Goal: Find specific page/section: Find specific page/section

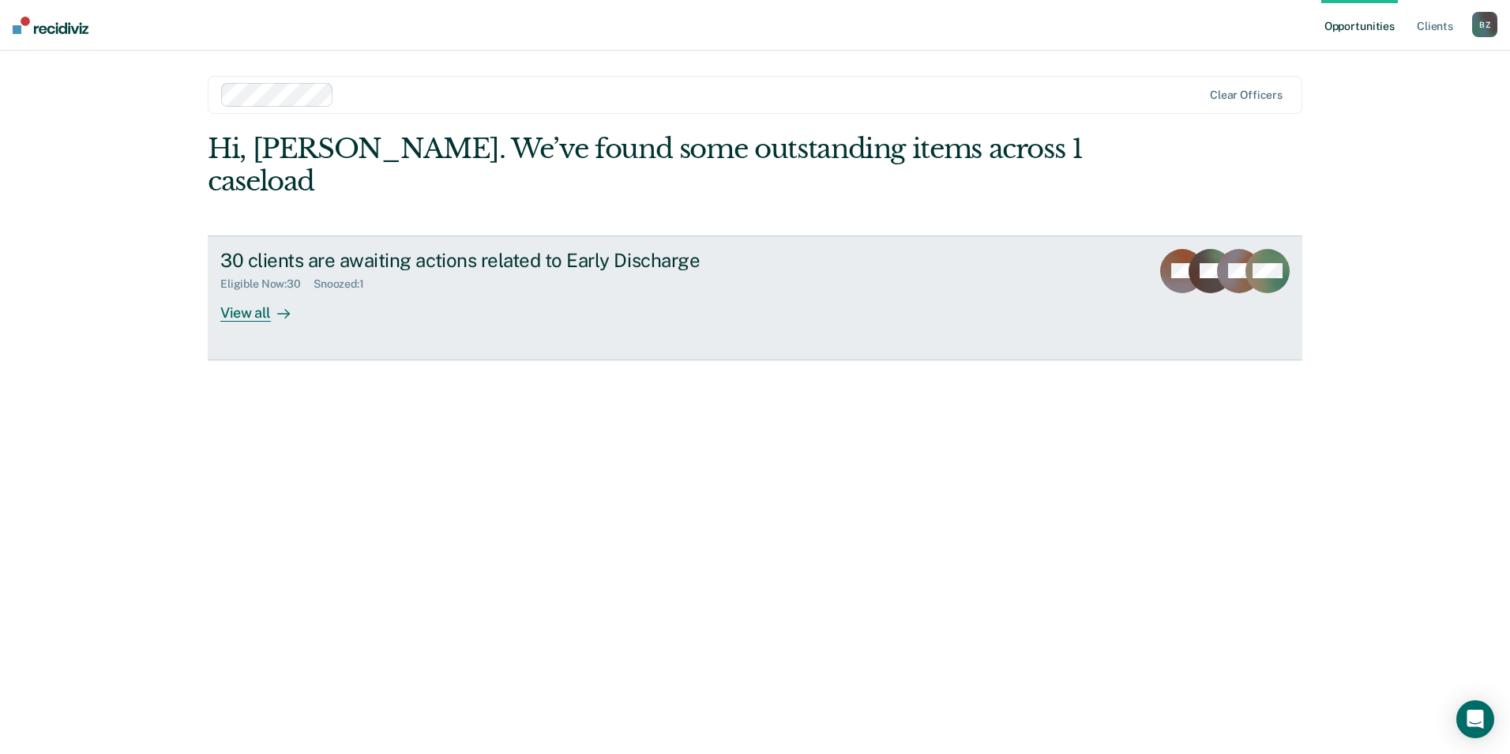
click at [225, 291] on div "View all" at bounding box center [264, 306] width 88 height 31
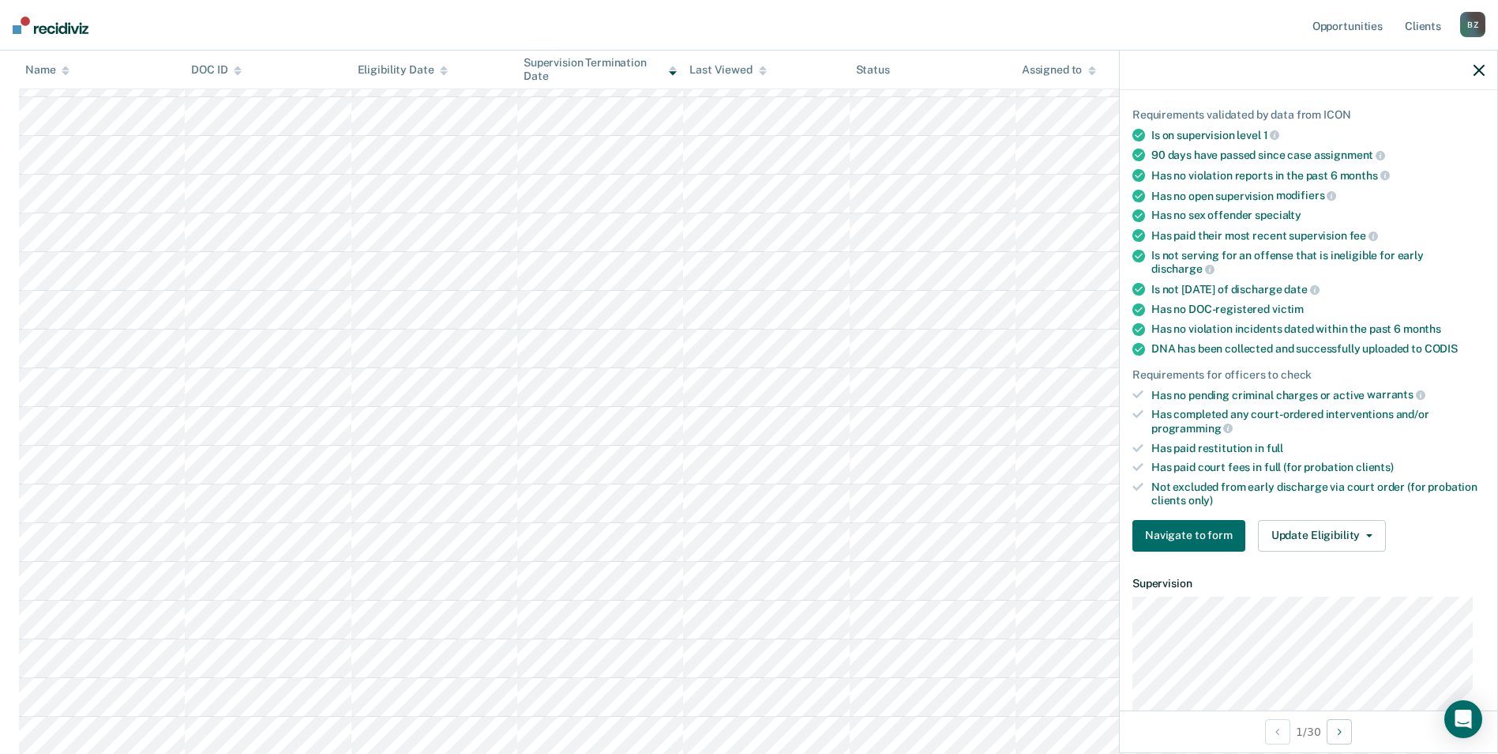
scroll to position [24, 0]
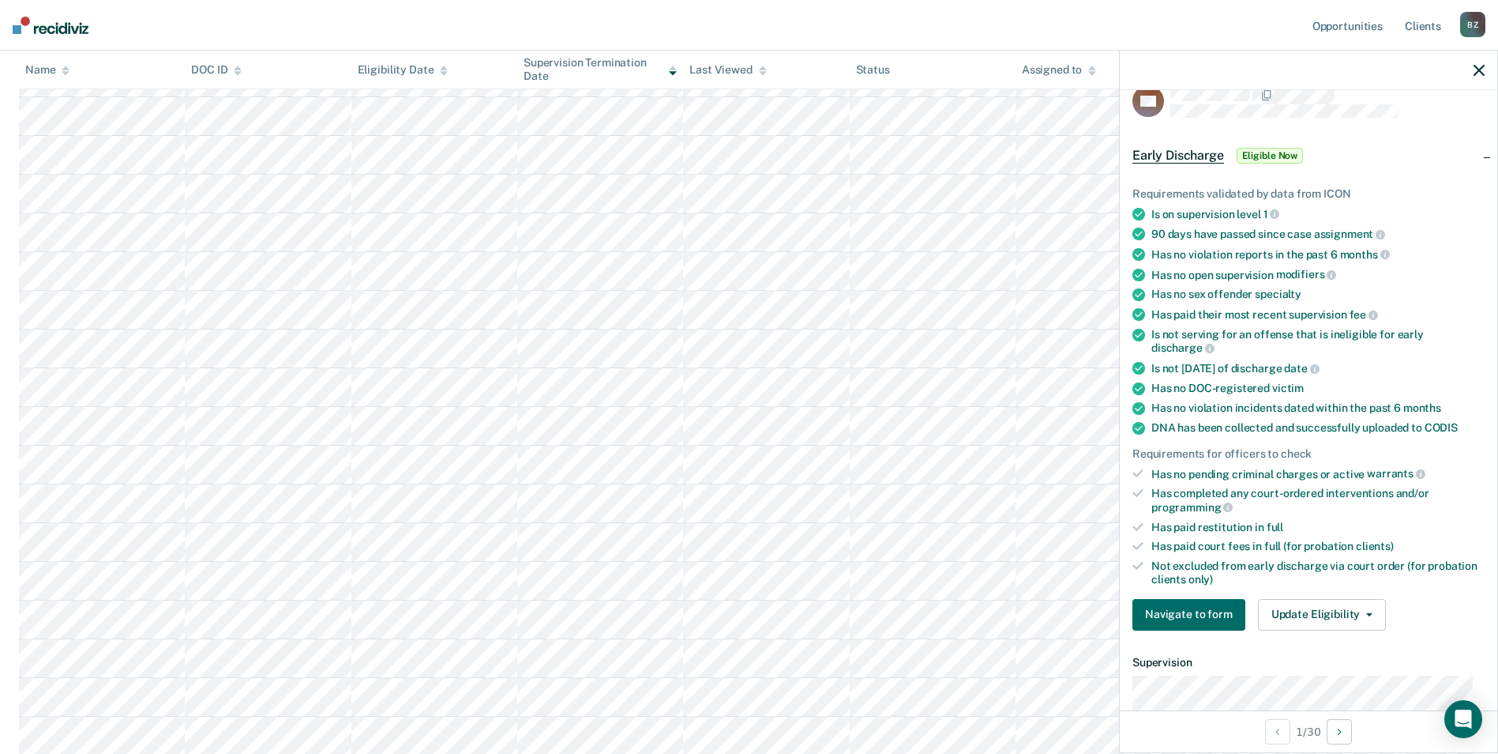
click at [1472, 63] on div at bounding box center [1309, 70] width 378 height 39
click at [1479, 63] on button "button" at bounding box center [1479, 69] width 11 height 13
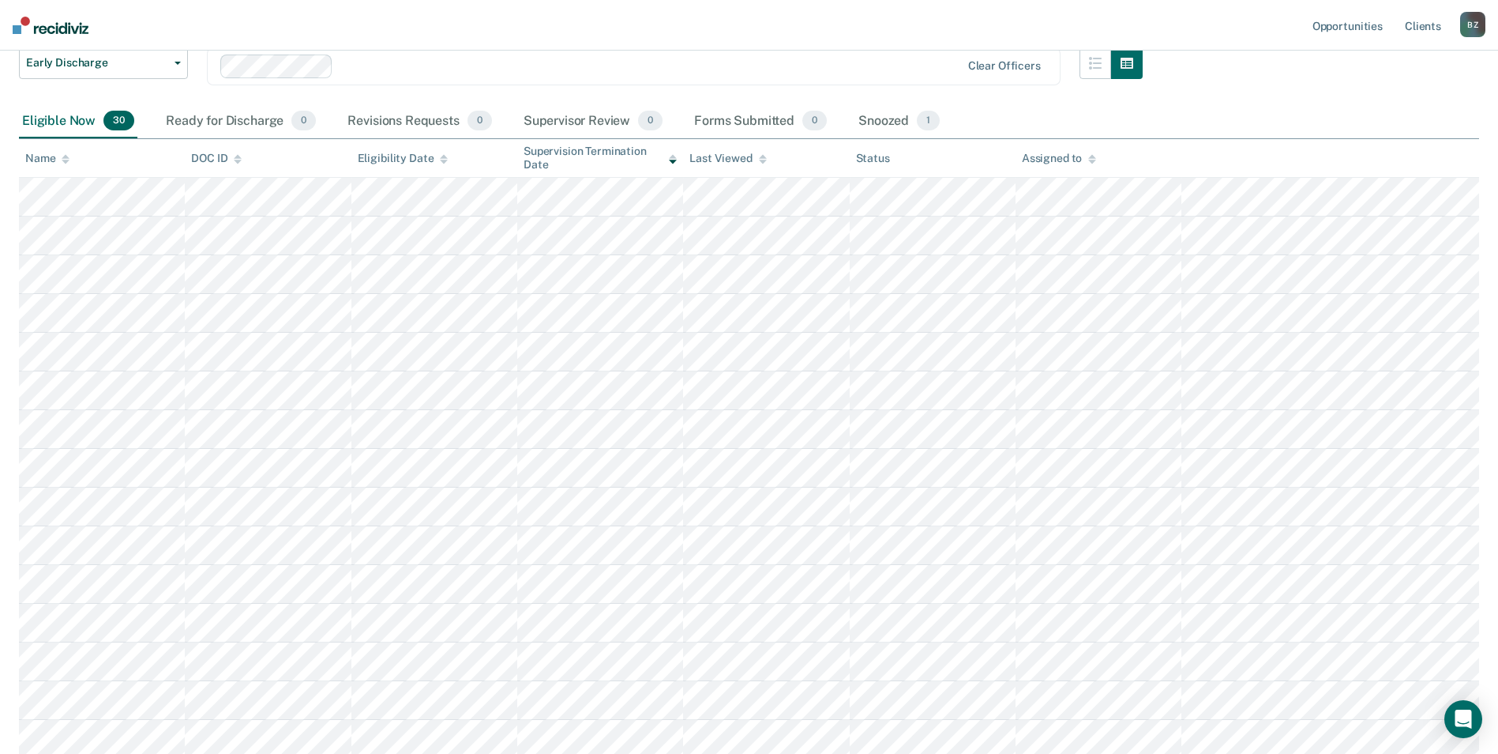
scroll to position [0, 0]
